Goal: Information Seeking & Learning: Learn about a topic

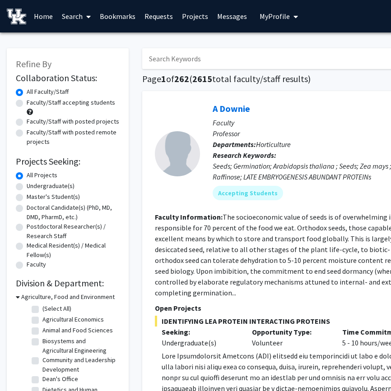
click at [27, 122] on label "Faculty/Staff with posted projects" at bounding box center [73, 121] width 92 height 9
click at [27, 122] on input "Faculty/Staff with posted projects" at bounding box center [30, 120] width 6 height 6
radio input "true"
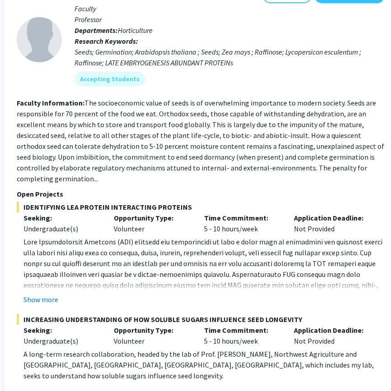
scroll to position [0, 138]
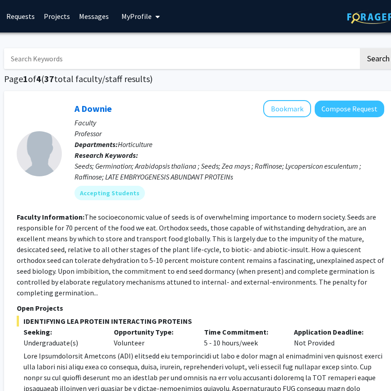
click at [60, 56] on input "Search Keywords" at bounding box center [181, 58] width 354 height 21
type input "woltenberg"
click at [359, 48] on button "Search" at bounding box center [377, 58] width 37 height 21
radio input "true"
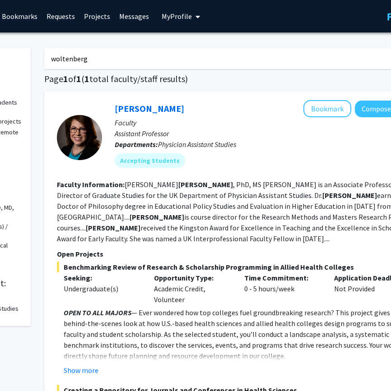
scroll to position [0, 104]
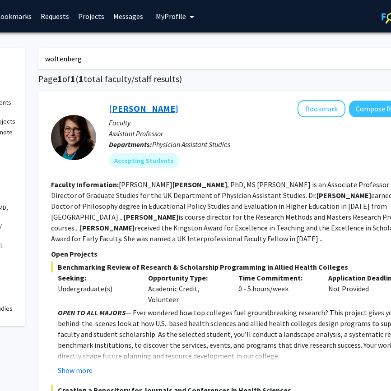
click at [154, 110] on link "[PERSON_NAME]" at bounding box center [143, 108] width 69 height 11
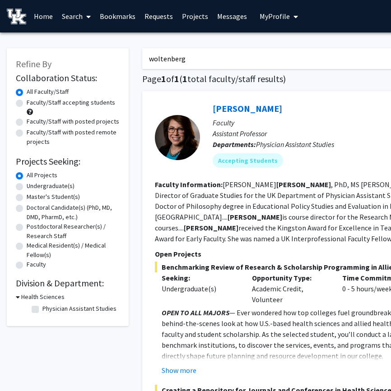
click at [173, 63] on input "woltenberg" at bounding box center [319, 58] width 354 height 21
type input "[PERSON_NAME]"
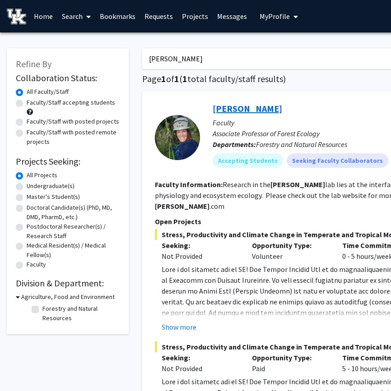
click at [232, 107] on link "[PERSON_NAME]" at bounding box center [246, 108] width 69 height 11
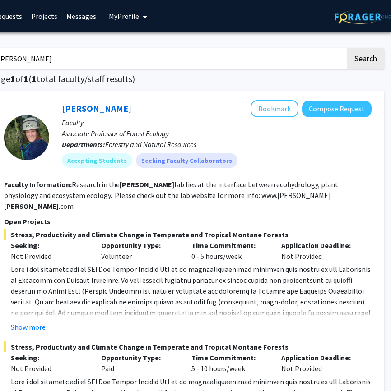
scroll to position [0, 97]
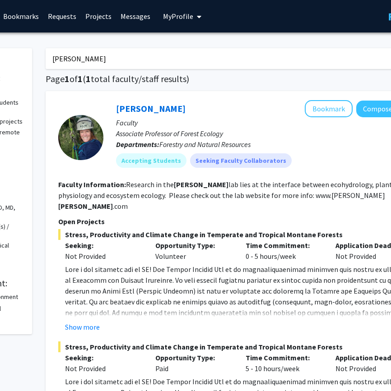
click at [59, 60] on input "[PERSON_NAME]" at bounding box center [223, 58] width 354 height 21
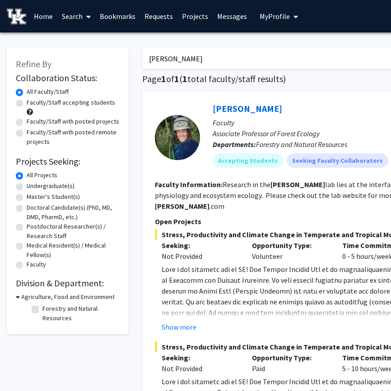
click at [34, 122] on label "Faculty/Staff with posted projects" at bounding box center [73, 121] width 92 height 9
click at [32, 122] on input "Faculty/Staff with posted projects" at bounding box center [30, 120] width 6 height 6
radio input "true"
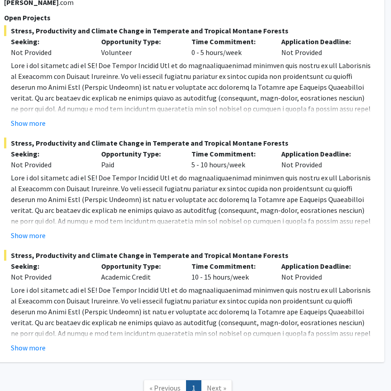
scroll to position [208, 151]
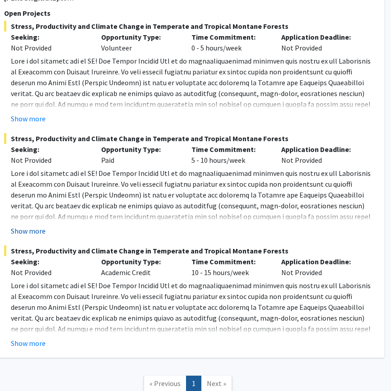
click at [20, 225] on button "Show more" at bounding box center [28, 230] width 35 height 11
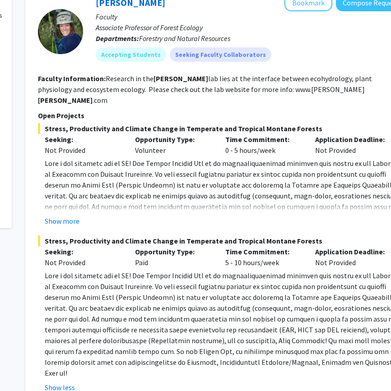
scroll to position [0, 117]
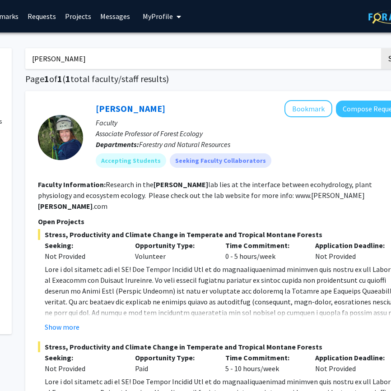
click at [53, 64] on input "[PERSON_NAME]" at bounding box center [202, 58] width 354 height 21
radio input "true"
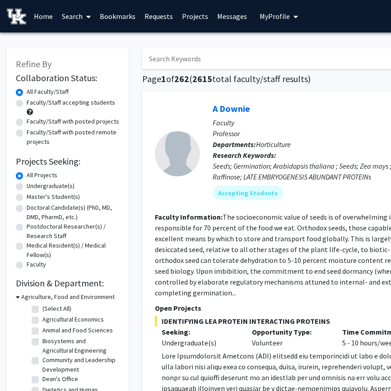
click at [27, 123] on label "Faculty/Staff with posted projects" at bounding box center [73, 121] width 92 height 9
click at [27, 123] on input "Faculty/Staff with posted projects" at bounding box center [30, 120] width 6 height 6
radio input "true"
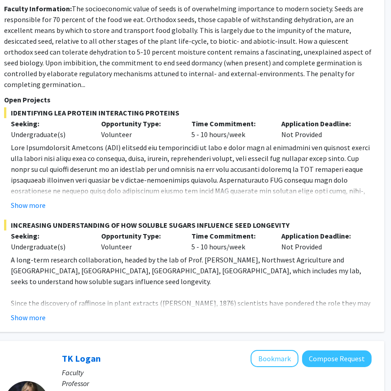
scroll to position [231, 151]
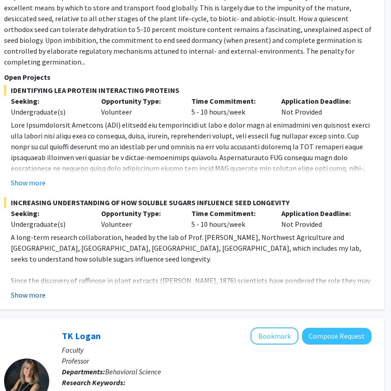
click at [32, 290] on button "Show more" at bounding box center [28, 295] width 35 height 11
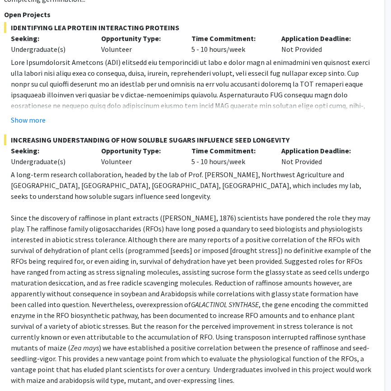
scroll to position [294, 151]
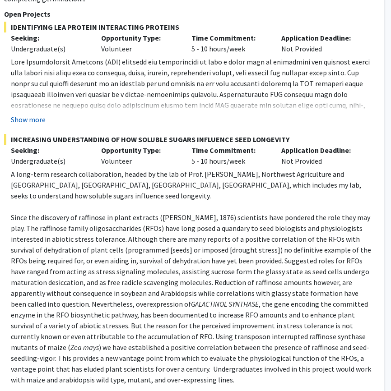
click at [31, 114] on button "Show more" at bounding box center [28, 119] width 35 height 11
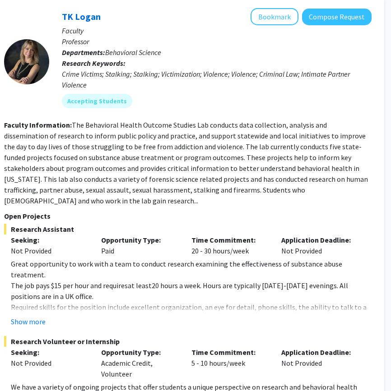
scroll to position [946, 151]
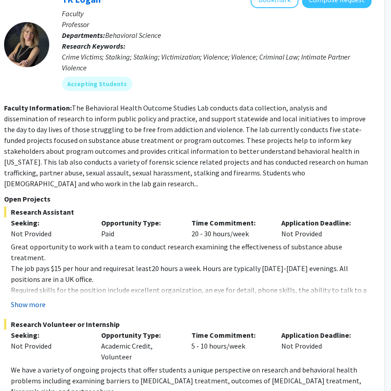
click at [27, 299] on button "Show more" at bounding box center [28, 304] width 35 height 11
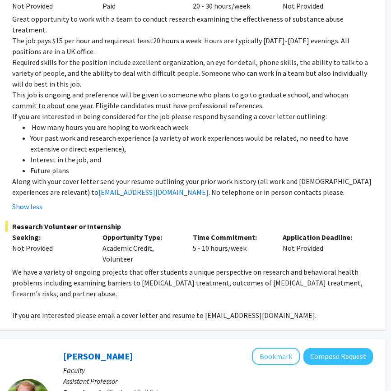
scroll to position [1098, 149]
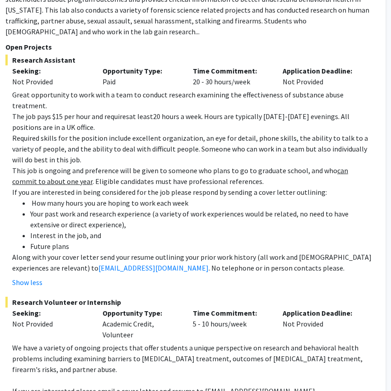
click at [97, 198] on li "How many hours you are hoping to work each week" at bounding box center [201, 203] width 342 height 11
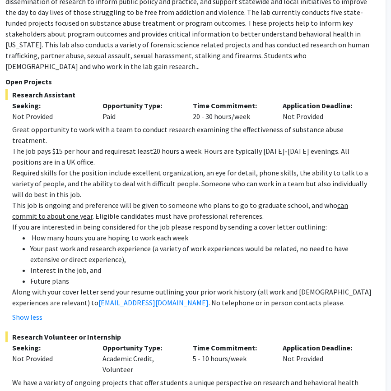
scroll to position [1049, 149]
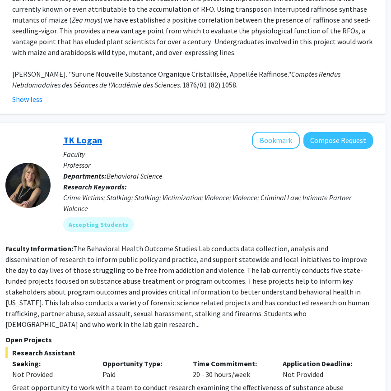
click at [76, 134] on link "TK Logan" at bounding box center [82, 139] width 39 height 11
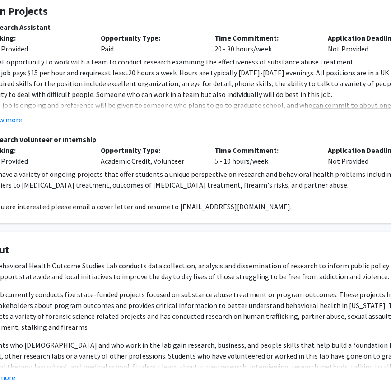
scroll to position [170, 53]
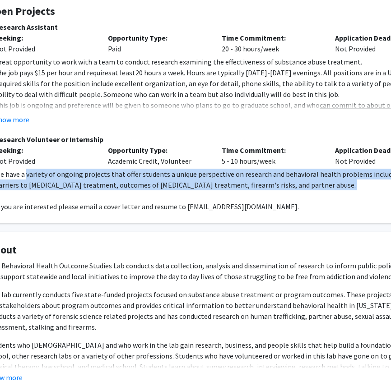
drag, startPoint x: 26, startPoint y: 175, endPoint x: 384, endPoint y: 196, distance: 358.2
click at [384, 196] on div "We have a variety of ongoing projects that offer students a unique perspective …" at bounding box center [221, 190] width 453 height 43
copy p "variety of ongoing projects that offer students a unique perspective on researc…"
click at [81, 201] on p "If you are interested please email a cover letter and resume to [EMAIL_ADDRESS]…" at bounding box center [221, 206] width 453 height 11
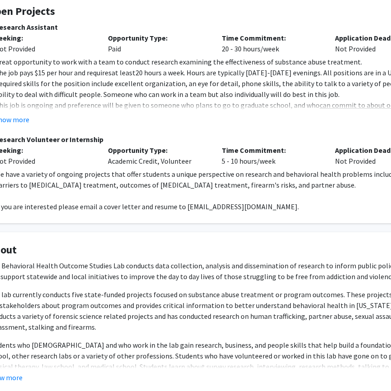
click at [152, 182] on p "We have a variety of ongoing projects that offer students a unique perspective …" at bounding box center [221, 180] width 453 height 22
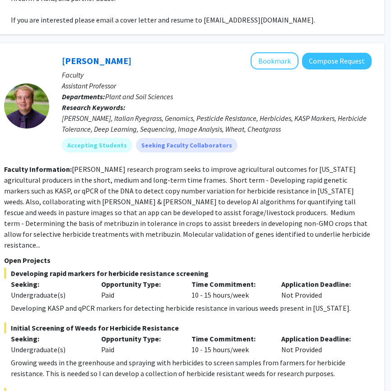
scroll to position [960, 151]
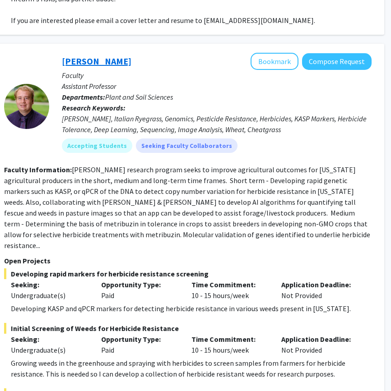
click at [103, 55] on link "[PERSON_NAME]" at bounding box center [96, 60] width 69 height 11
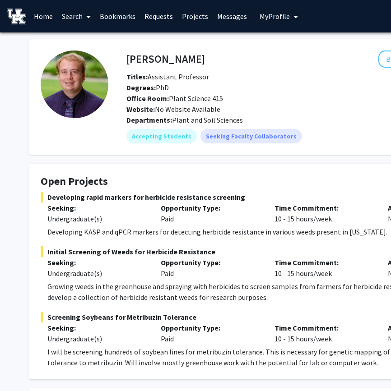
scroll to position [0, 0]
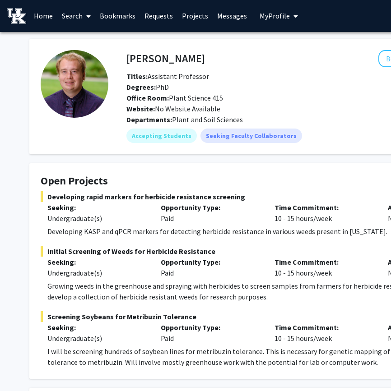
drag, startPoint x: 171, startPoint y: 116, endPoint x: 248, endPoint y: 120, distance: 76.8
click at [248, 120] on div "Departments: Plant and Soil Sciences" at bounding box center [313, 119] width 374 height 11
copy span "Plant and Soil Sciences"
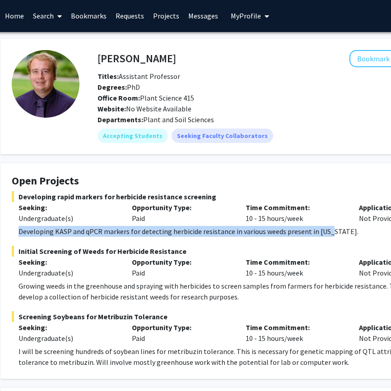
drag, startPoint x: 18, startPoint y: 230, endPoint x: 326, endPoint y: 227, distance: 307.6
click at [326, 227] on p "Developing KASP and qPCR markers for detecting herbicide resistance in various …" at bounding box center [244, 231] width 453 height 11
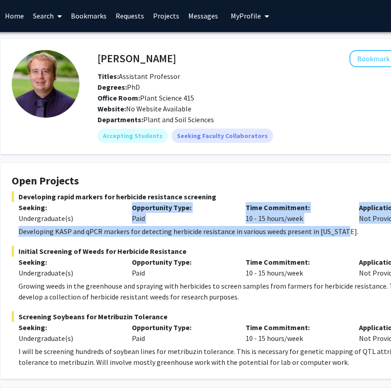
scroll to position [0, 0]
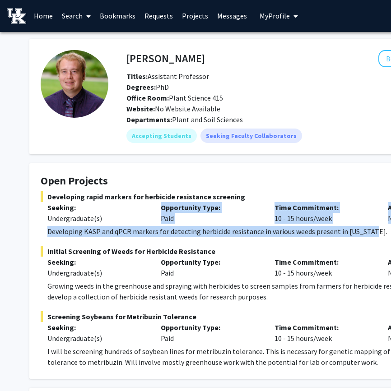
drag, startPoint x: 340, startPoint y: 232, endPoint x: -41, endPoint y: 231, distance: 382.0
click at [0, 231] on html "Skip navigation Home Search Bookmarks Requests Projects Messages My Profile Cas…" at bounding box center [195, 195] width 391 height 391
copy div "Opportunity Type: Paid Time Commitment: 10 - 15 hours/week Application Deadline…"
click at [46, 232] on fg-read-more "Developing KASP and qPCR markers for detecting herbicide resistance in various …" at bounding box center [271, 231] width 460 height 11
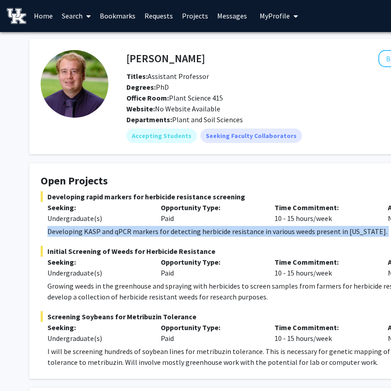
drag, startPoint x: 46, startPoint y: 232, endPoint x: 376, endPoint y: 234, distance: 329.2
click at [376, 234] on fg-read-more "Developing KASP and qPCR markers for detecting herbicide resistance in various …" at bounding box center [271, 231] width 460 height 11
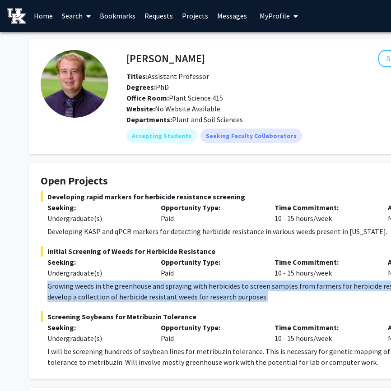
drag, startPoint x: 48, startPoint y: 286, endPoint x: 349, endPoint y: 301, distance: 301.6
click at [349, 301] on p "Growing weeds in the greenhouse and spraying with herbicides to screen samples …" at bounding box center [273, 291] width 453 height 22
copy p "Growing weeds in the greenhouse and spraying with herbicides to screen samples …"
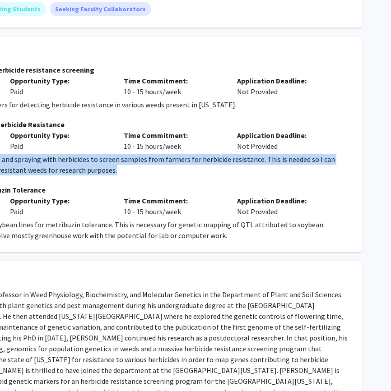
scroll to position [127, 0]
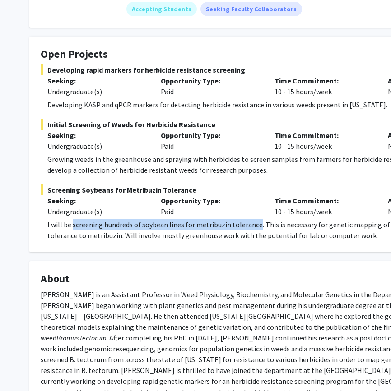
drag, startPoint x: 73, startPoint y: 226, endPoint x: 255, endPoint y: 221, distance: 182.7
click at [255, 221] on p "I will be screening hundreds of soybean lines for metribuzin tolerance. This is…" at bounding box center [273, 230] width 453 height 22
copy p "screening hundreds of soybean lines for metribuzin tolerance"
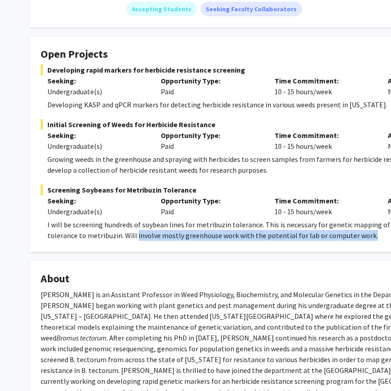
drag, startPoint x: 97, startPoint y: 235, endPoint x: 348, endPoint y: 233, distance: 251.6
click at [348, 233] on p "I will be screening hundreds of soybean lines for metribuzin tolerance. This is…" at bounding box center [273, 230] width 453 height 22
copy p "involve mostly greenhouse work with the potential for lab or computer work."
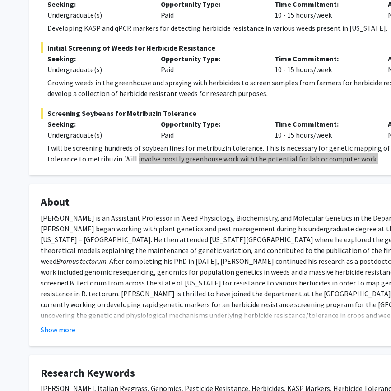
scroll to position [0, 0]
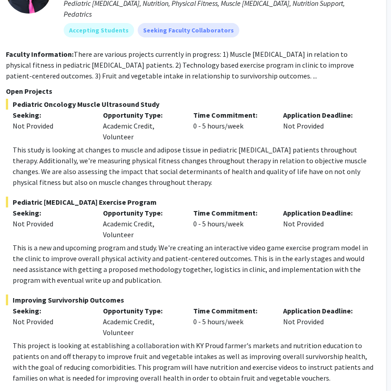
scroll to position [2066, 149]
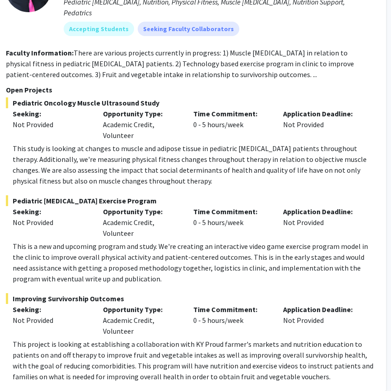
click at [92, 339] on p "This project is looking at establishing a collaboration with KY Proud farmer's …" at bounding box center [193, 360] width 360 height 43
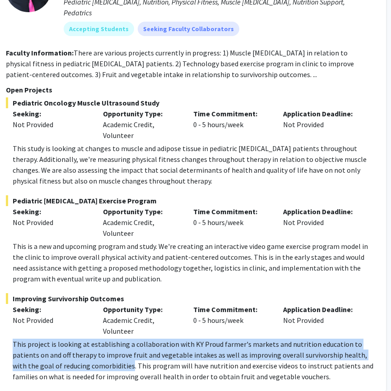
drag, startPoint x: 90, startPoint y: 324, endPoint x: 14, endPoint y: 303, distance: 78.5
click at [14, 339] on p "This project is looking at establishing a collaboration with KY Proud farmer's …" at bounding box center [193, 360] width 360 height 43
copy p "This project is looking at establishing a collaboration with KY Proud farmer's …"
